Goal: Find specific page/section: Find specific page/section

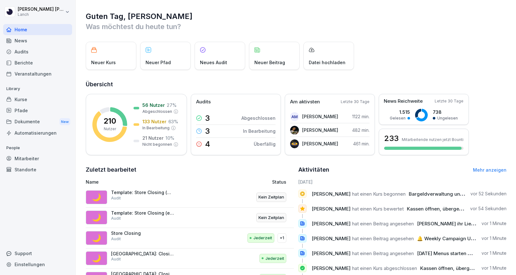
click at [380, 53] on div "Neuer Kurs Neuer Pfad Neues Audit Neuer Beitrag Datei hochladen" at bounding box center [296, 56] width 421 height 28
click at [32, 160] on div "Mitarbeiter" at bounding box center [37, 158] width 69 height 11
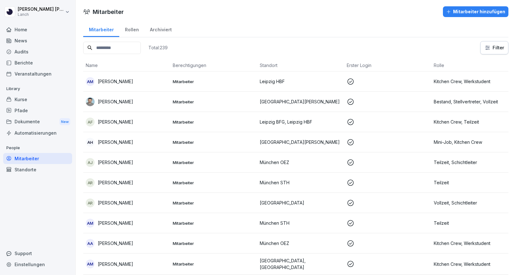
click at [127, 47] on input at bounding box center [112, 48] width 58 height 12
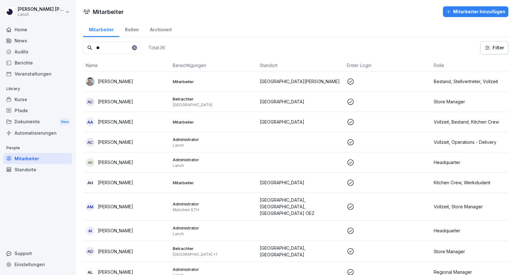
type input "*"
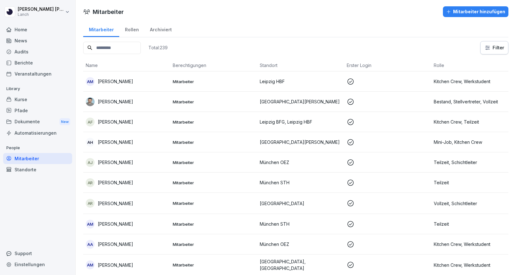
click at [43, 171] on div "Standorte" at bounding box center [37, 169] width 69 height 11
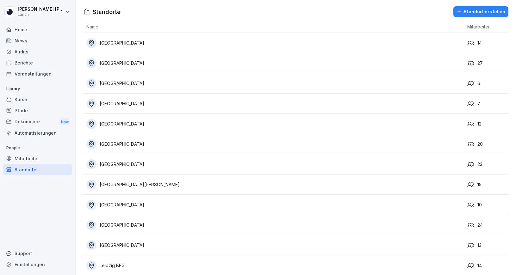
scroll to position [0, 0]
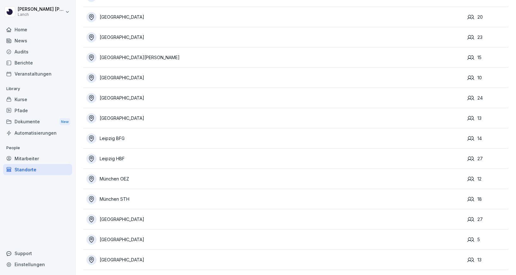
click at [122, 238] on div "[GEOGRAPHIC_DATA]" at bounding box center [275, 240] width 378 height 10
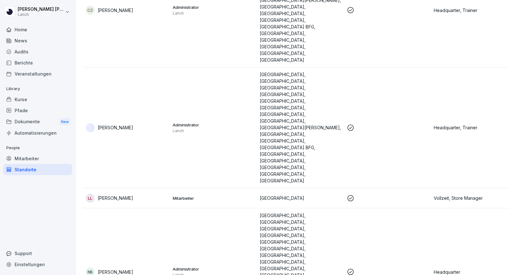
scroll to position [11, 0]
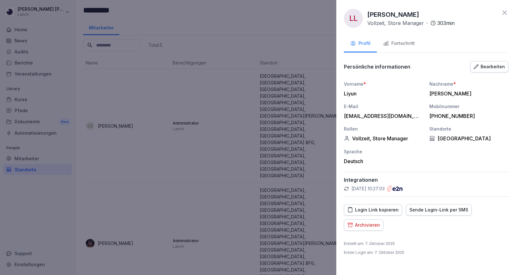
click at [397, 44] on div "Fortschritt" at bounding box center [399, 43] width 32 height 7
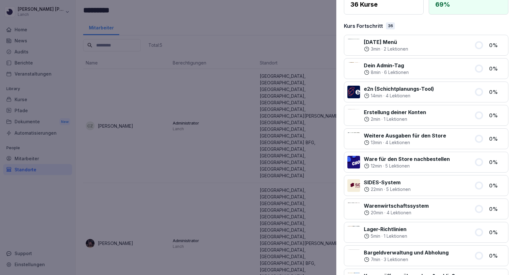
scroll to position [58, 0]
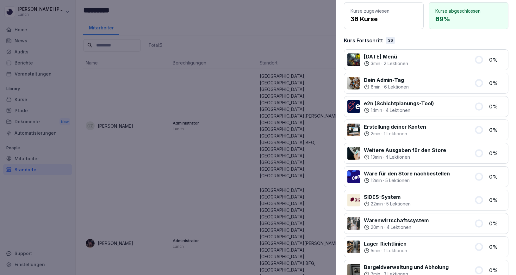
click at [215, 22] on div at bounding box center [258, 137] width 516 height 275
